Goal: Information Seeking & Learning: Learn about a topic

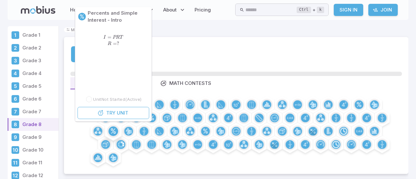
click at [110, 130] on circle at bounding box center [113, 132] width 10 height 10
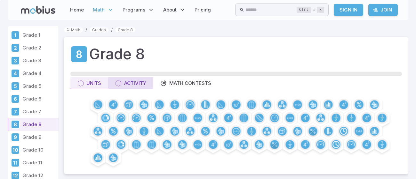
click at [133, 79] on button "Activity" at bounding box center [130, 83] width 45 height 12
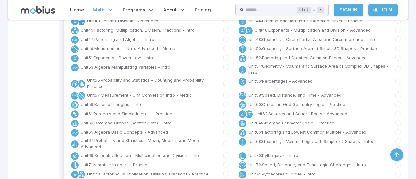
scroll to position [276, 0]
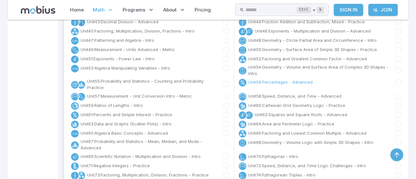
click at [253, 83] on link "Unit 56 : Percentages - Advanced" at bounding box center [280, 82] width 64 height 6
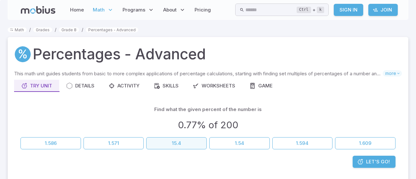
click at [196, 147] on button "15.4" at bounding box center [176, 143] width 60 height 12
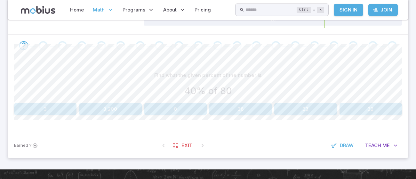
scroll to position [119, 0]
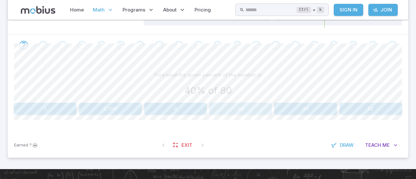
click at [232, 114] on button "36" at bounding box center [240, 109] width 62 height 12
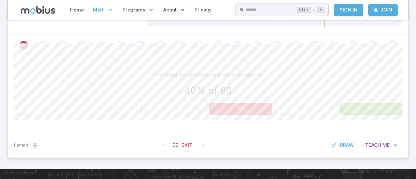
click at [355, 105] on button "32" at bounding box center [370, 109] width 62 height 12
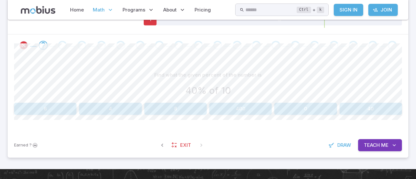
click at [116, 106] on button "4" at bounding box center [110, 109] width 62 height 12
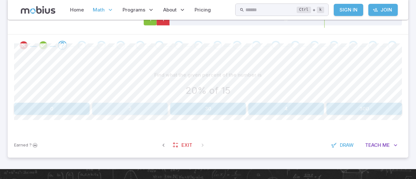
click at [116, 106] on button "3" at bounding box center [129, 109] width 75 height 12
click at [191, 109] on button "3" at bounding box center [175, 109] width 62 height 12
click at [191, 109] on button "5%" at bounding box center [175, 109] width 62 height 12
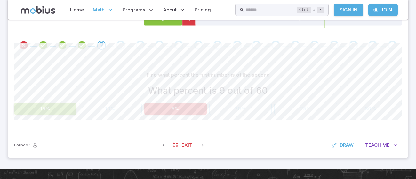
click at [50, 112] on button "15%" at bounding box center [45, 109] width 62 height 12
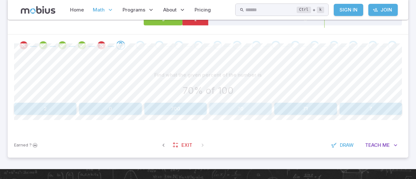
click at [230, 112] on button "70" at bounding box center [240, 109] width 62 height 12
click at [320, 69] on div "Find what the given percent of the number is" at bounding box center [207, 75] width 387 height 12
click at [285, 56] on div "Find what the given percent of the number is 85% of 40 3.4 1.3 0.5 340 3,400 34…" at bounding box center [207, 94] width 387 height 77
click at [214, 60] on div "Find what the given percent of the number is 85% of 40 3.4 1.3 0.5 340 3,400 34…" at bounding box center [207, 94] width 387 height 77
click at [383, 103] on button "34" at bounding box center [370, 109] width 62 height 12
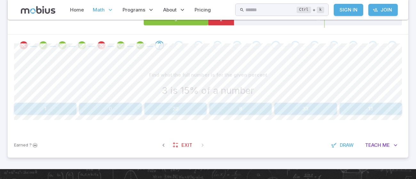
click at [306, 112] on button "33" at bounding box center [305, 109] width 62 height 12
click at [128, 108] on button "19" at bounding box center [110, 109] width 62 height 12
click at [141, 105] on button "3" at bounding box center [110, 109] width 62 height 12
click at [266, 103] on button "25%" at bounding box center [240, 109] width 62 height 12
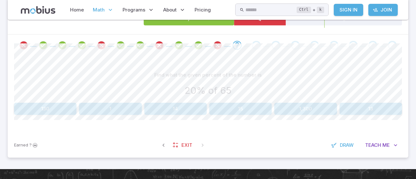
click at [249, 105] on button "15" at bounding box center [240, 109] width 62 height 12
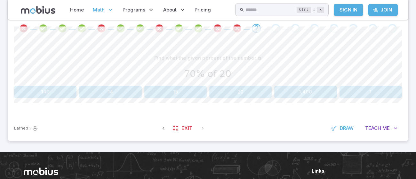
scroll to position [133, 0]
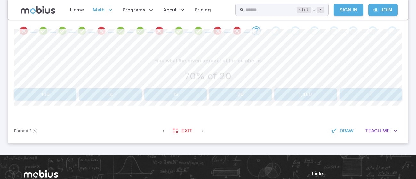
click at [103, 94] on button "14" at bounding box center [110, 95] width 62 height 12
click at [307, 93] on button "2" at bounding box center [305, 95] width 62 height 12
click at [314, 103] on div "Find what the given percent of the number is 40% of 100 42 400 41 1 40 4,000 Ca…" at bounding box center [207, 80] width 387 height 77
click at [312, 94] on button "40" at bounding box center [305, 95] width 62 height 12
click at [348, 89] on button "4" at bounding box center [370, 95] width 62 height 12
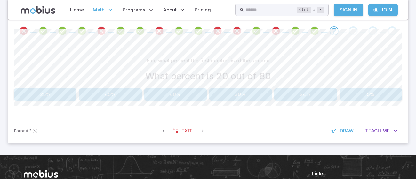
click at [365, 90] on button "5%" at bounding box center [370, 95] width 62 height 12
click at [270, 90] on button "15" at bounding box center [240, 95] width 62 height 12
click at [223, 96] on button "15%" at bounding box center [240, 95] width 62 height 12
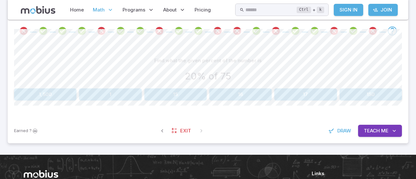
click at [183, 95] on button "15" at bounding box center [175, 95] width 62 height 12
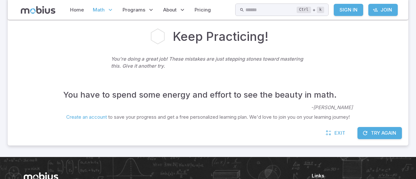
click at [374, 131] on button "Try Again" at bounding box center [379, 133] width 44 height 12
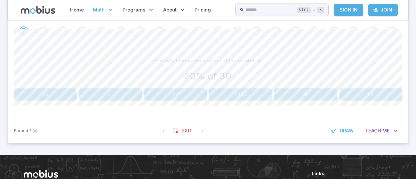
click at [59, 96] on button "25" at bounding box center [45, 95] width 62 height 12
click at [372, 87] on div "Find what the given percent of the number is 40% of 80 0 3,200 36 32 33 3" at bounding box center [207, 78] width 387 height 46
click at [371, 100] on div "Find what the given percent of the number is 40% of 80 0 3,200 36 32 33 3 Canva…" at bounding box center [207, 80] width 387 height 77
click at [373, 95] on button "3" at bounding box center [370, 95] width 62 height 12
click at [250, 90] on button "8" at bounding box center [240, 95] width 62 height 12
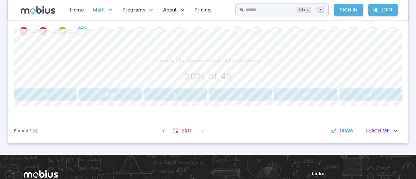
click at [70, 94] on button "10" at bounding box center [45, 95] width 62 height 12
click at [363, 89] on button "80" at bounding box center [370, 95] width 62 height 12
click at [364, 97] on button "6" at bounding box center [370, 95] width 62 height 12
click at [194, 91] on button "11" at bounding box center [175, 95] width 62 height 12
click at [108, 87] on div "Find what the given percent of the number is 25% of 96 1.2 24 0.7 2,400 25 2.4" at bounding box center [207, 78] width 387 height 46
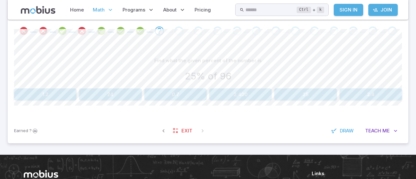
click at [115, 93] on button "24" at bounding box center [110, 95] width 62 height 12
click at [372, 89] on button "15%" at bounding box center [370, 95] width 62 height 12
drag, startPoint x: 113, startPoint y: 95, endPoint x: 106, endPoint y: 95, distance: 7.4
click at [106, 95] on button "11" at bounding box center [110, 95] width 62 height 12
drag, startPoint x: 236, startPoint y: 99, endPoint x: 228, endPoint y: 99, distance: 7.7
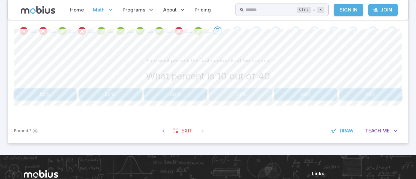
click at [228, 99] on button "40%" at bounding box center [240, 95] width 62 height 12
click at [105, 93] on button "0.6" at bounding box center [110, 95] width 62 height 12
click at [121, 102] on div "Find what percent the first number is of the second What percent is 1 out of 20…" at bounding box center [207, 80] width 387 height 77
click at [122, 99] on button "5%" at bounding box center [110, 95] width 62 height 12
click at [331, 96] on button "20" at bounding box center [305, 95] width 62 height 12
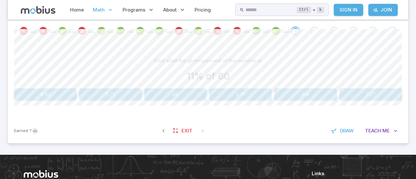
click at [192, 94] on button "66" at bounding box center [175, 95] width 62 height 12
click at [183, 94] on button "15%" at bounding box center [175, 95] width 62 height 12
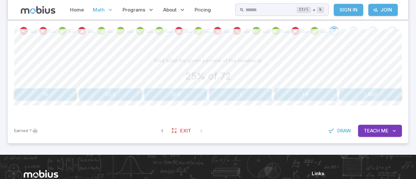
click at [178, 89] on button "18.5" at bounding box center [175, 95] width 62 height 12
click at [357, 90] on button "12" at bounding box center [370, 95] width 62 height 12
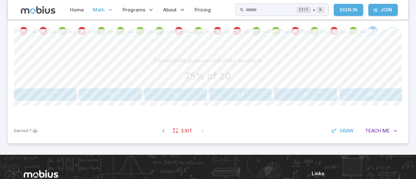
click at [172, 94] on button "15" at bounding box center [175, 95] width 62 height 12
click at [172, 98] on button "18" at bounding box center [175, 95] width 62 height 12
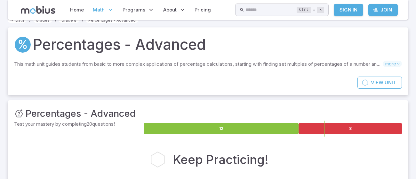
scroll to position [0, 0]
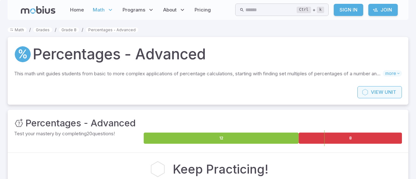
click at [369, 90] on link "View Unit" at bounding box center [379, 92] width 44 height 12
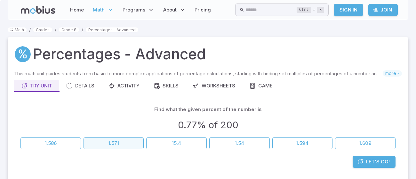
click at [97, 139] on button "1.571" at bounding box center [113, 143] width 60 height 12
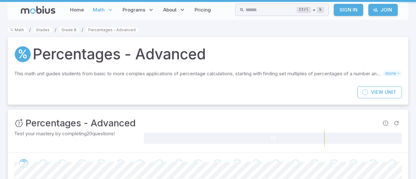
click at [113, 140] on div "Test your mastery by completing 20 questions!" at bounding box center [78, 138] width 128 height 16
